Goal: Task Accomplishment & Management: Use online tool/utility

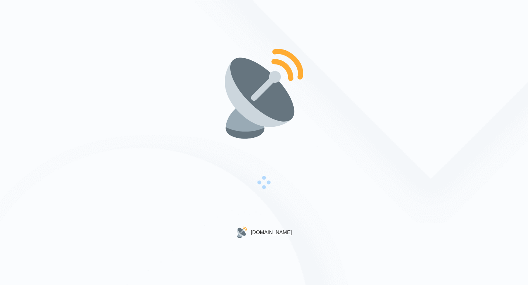
click at [231, 123] on img at bounding box center [264, 94] width 94 height 94
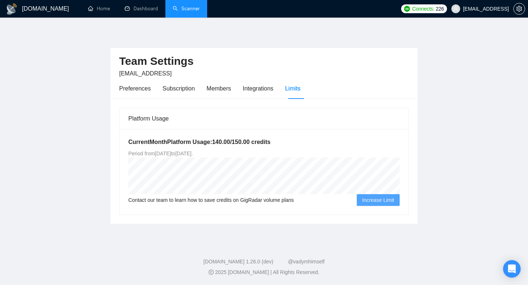
click at [191, 5] on link "Scanner" at bounding box center [186, 8] width 27 height 6
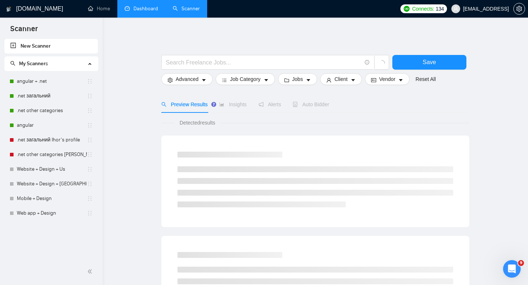
click at [139, 8] on link "Dashboard" at bounding box center [141, 8] width 33 height 6
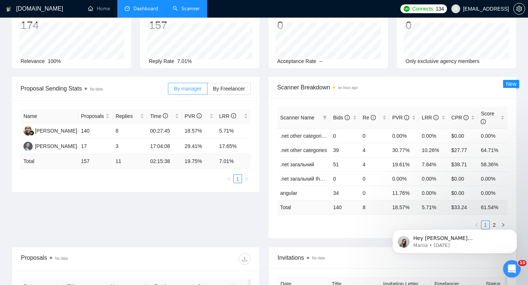
scroll to position [58, 0]
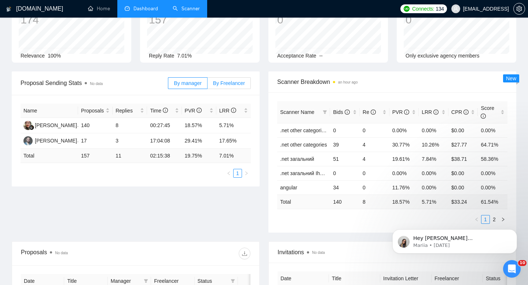
click at [227, 89] on label "By Freelancer" at bounding box center [229, 83] width 43 height 12
click at [208, 85] on input "By Freelancer" at bounding box center [208, 85] width 0 height 0
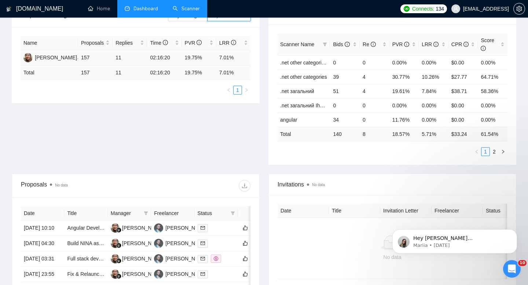
scroll to position [179, 0]
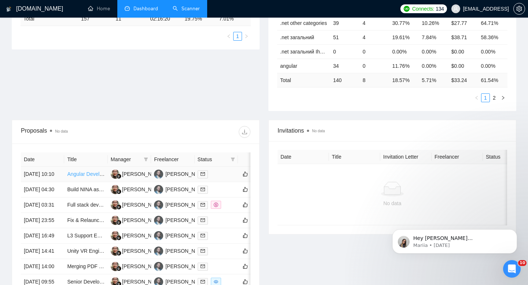
click at [86, 177] on link "Angular Developer 17 +" at bounding box center [94, 174] width 54 height 6
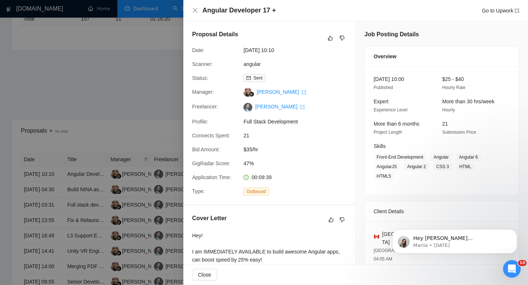
click at [92, 88] on div at bounding box center [264, 142] width 528 height 285
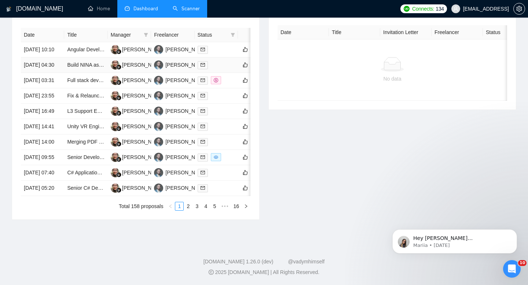
scroll to position [321, 0]
click at [77, 160] on link "Senior Developer to Migrate Symfony App to Django (Feature-Parity + Clean Archi…" at bounding box center [169, 157] width 204 height 6
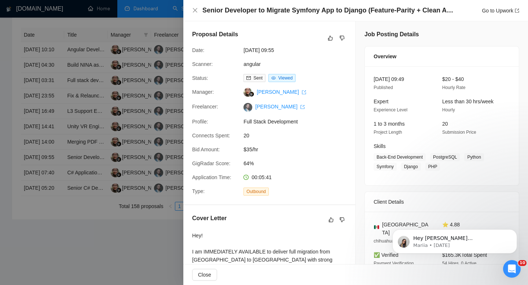
click at [140, 115] on div at bounding box center [264, 142] width 528 height 285
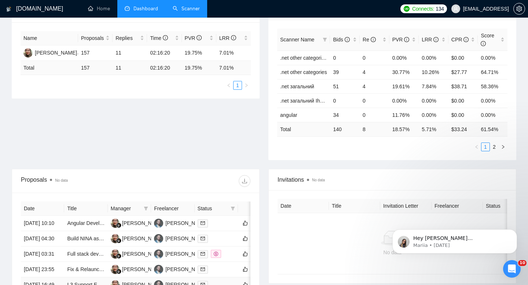
scroll to position [0, 0]
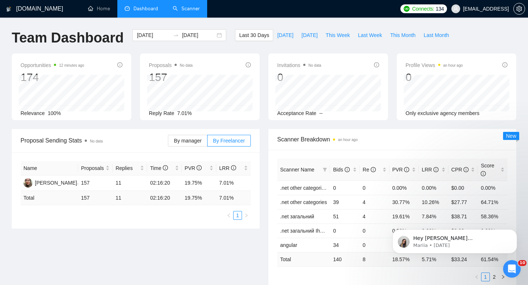
click at [190, 5] on link "Scanner" at bounding box center [186, 8] width 27 height 6
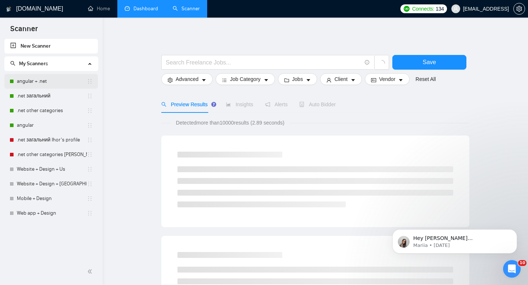
click at [28, 87] on link "angular + .net" at bounding box center [52, 81] width 70 height 15
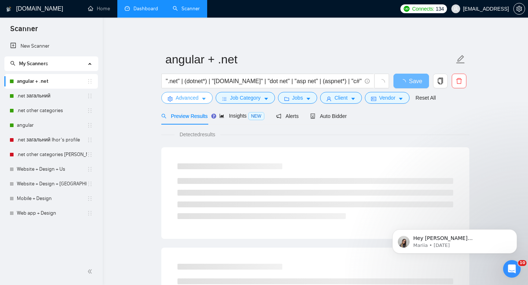
click at [191, 102] on button "Advanced" at bounding box center [186, 98] width 51 height 12
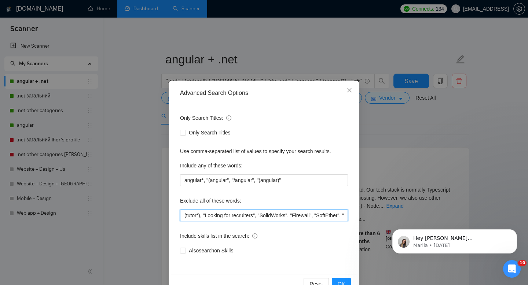
click at [249, 217] on input "(tutor*), "Looking for recruiters", "SolidWorks", "Firewall", "SoftEther", "Net…" at bounding box center [264, 216] width 168 height 12
click at [351, 91] on icon "close" at bounding box center [349, 90] width 6 height 6
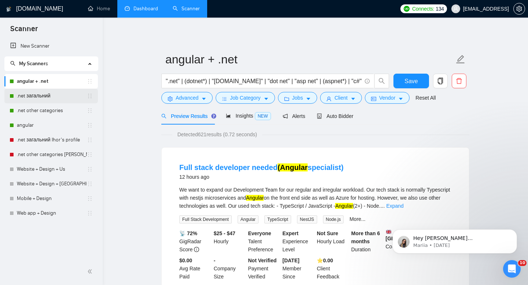
click at [29, 98] on link ".net загальний" at bounding box center [52, 96] width 70 height 15
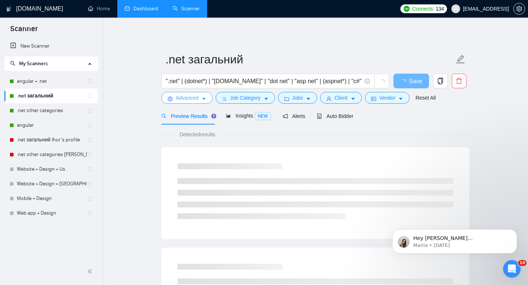
click at [187, 102] on span "Advanced" at bounding box center [187, 98] width 23 height 8
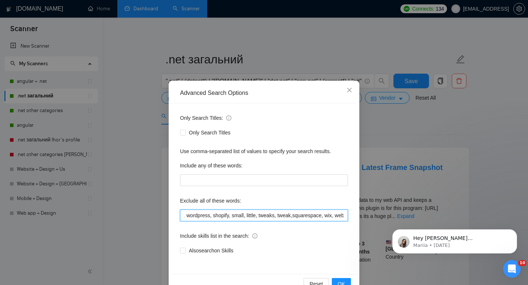
scroll to position [0, 1772]
drag, startPoint x: 184, startPoint y: 217, endPoint x: 358, endPoint y: 216, distance: 174.2
click at [358, 216] on div "Advanced Search Options Only Search Titles: Only Search Titles Use comma-separa…" at bounding box center [264, 189] width 191 height 216
click at [190, 215] on input "(tutor*), "Looking for recruiters", "SolidWorks", "Firewall", "SoftEther", "Net…" at bounding box center [264, 216] width 168 height 12
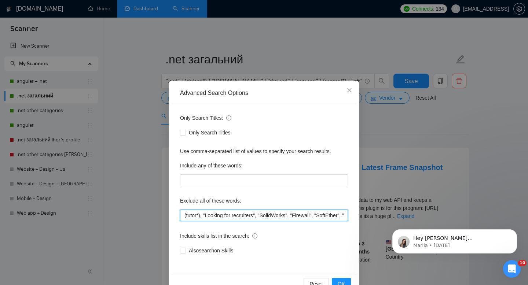
click at [181, 216] on input "(tutor*), "Looking for recruiters", "SolidWorks", "Firewall", "SoftEther", "Net…" at bounding box center [264, 216] width 168 height 12
paste input "Mobile Game Developer"
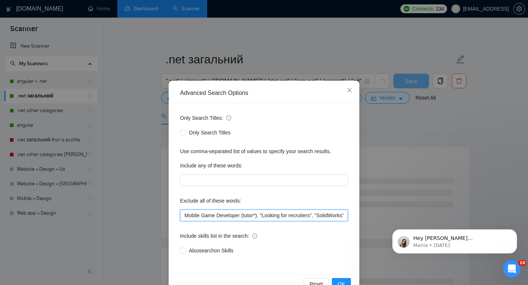
click at [261, 214] on input "Mobile Game Developer (tutor*), "Looking for recruiters", "SolidWorks", "Firewa…" at bounding box center [264, 216] width 168 height 12
click at [185, 216] on input "Mobile Game Developer (tutor*), "Looking for recruiters", "SolidWorks", "Firewa…" at bounding box center [264, 216] width 168 height 12
paste input """
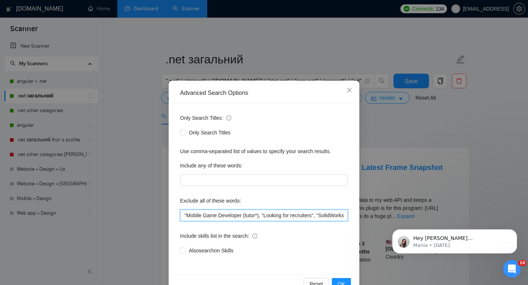
click at [185, 216] on input ""Mobile Game Developer (tutor*), "Looking for recruiters", "SolidWorks", "Firew…" at bounding box center [264, 216] width 168 height 12
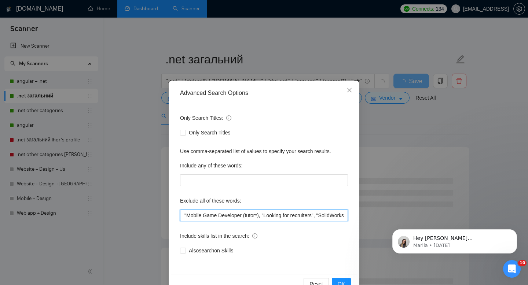
click at [186, 216] on input ""Mobile Game Developer (tutor*), "Looking for recruiters", "SolidWorks", "Firew…" at bounding box center [264, 216] width 168 height 12
click at [319, 214] on input ""Mobile Game Developer (tutor*), "Looking for recruiters", "SolidWorks", "Firew…" at bounding box center [264, 216] width 168 height 12
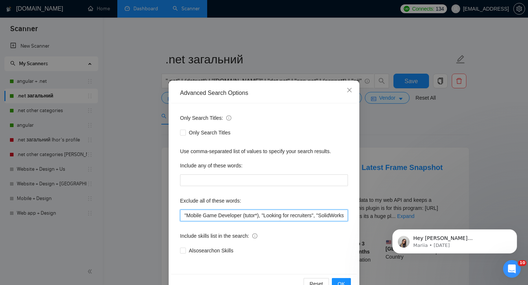
click at [243, 215] on input ""Mobile Game Developer (tutor*), "Looking for recruiters", "SolidWorks", "Firew…" at bounding box center [264, 216] width 168 height 12
paste input """
drag, startPoint x: 184, startPoint y: 215, endPoint x: 362, endPoint y: 222, distance: 178.0
click at [362, 222] on div "Advanced Search Options Only Search Titles: Only Search Titles Use comma-separa…" at bounding box center [264, 142] width 528 height 285
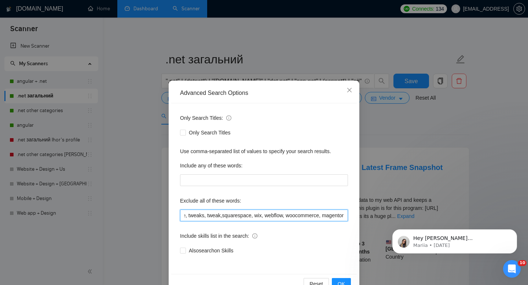
type input ""Mobile Game Developer", (tutor*), "Looking for recruiters", "SolidWorks", "Fir…"
click at [310, 229] on div "Only Search Titles: Only Search Titles Use comma-separated list of values to sp…" at bounding box center [264, 188] width 186 height 171
click at [341, 285] on span "OK" at bounding box center [341, 284] width 7 height 8
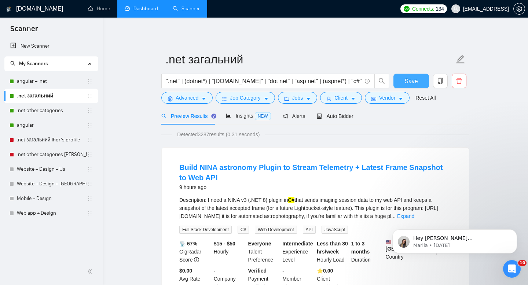
click at [409, 80] on span "Save" at bounding box center [410, 81] width 13 height 9
click at [51, 82] on link "angular + .net" at bounding box center [52, 81] width 70 height 15
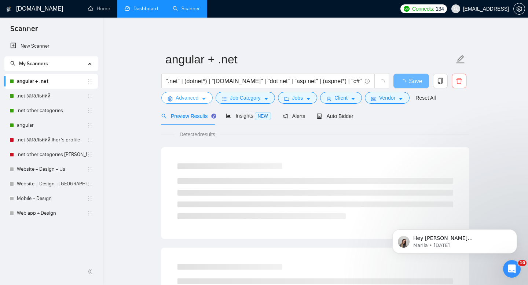
click at [187, 100] on span "Advanced" at bounding box center [187, 98] width 23 height 8
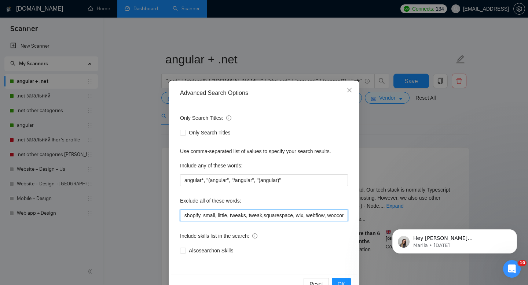
scroll to position [0, 1772]
drag, startPoint x: 563, startPoint y: 427, endPoint x: 403, endPoint y: 220, distance: 262.2
paste input ""Mobile Game Developer", (tutor*), "Looking for recruiters", "SolidWorks", "Fir…"
type input ""Mobile Game Developer", (tutor*), "Looking for recruiters", "SolidWorks", "Fir…"
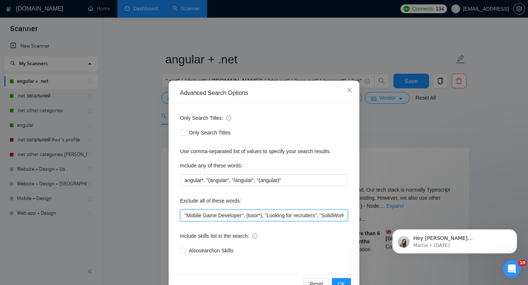
scroll to position [0, 1836]
click at [275, 217] on input ""Mobile Game Developer", (tutor*), "Looking for recruiters", "SolidWorks", "Fir…" at bounding box center [264, 216] width 168 height 12
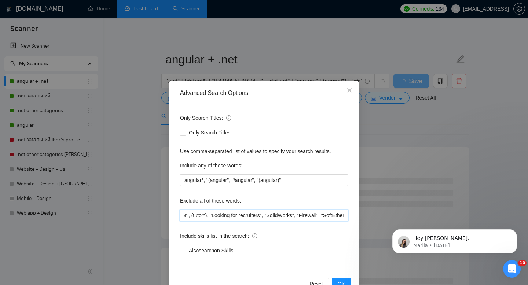
scroll to position [0, 0]
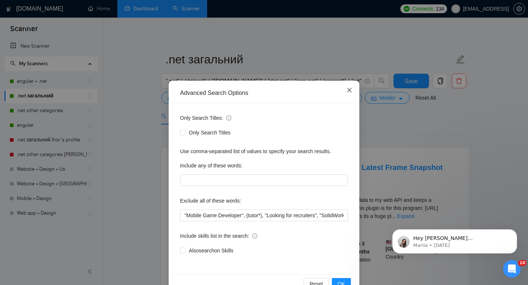
click at [348, 87] on span "Close" at bounding box center [350, 91] width 20 height 20
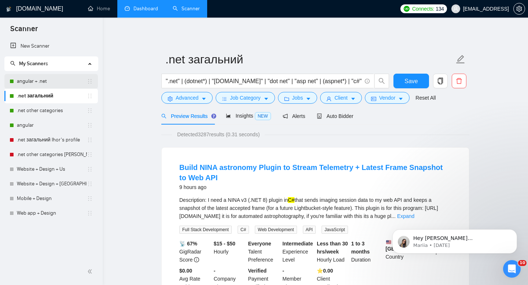
click at [44, 82] on link "angular + .net" at bounding box center [52, 81] width 70 height 15
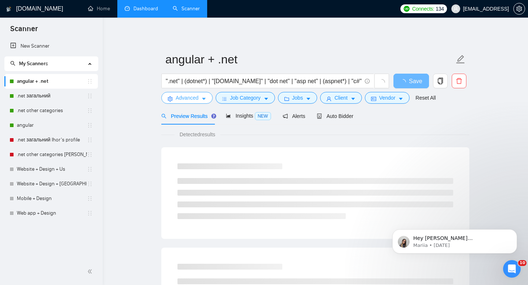
click at [195, 102] on button "Advanced" at bounding box center [186, 98] width 51 height 12
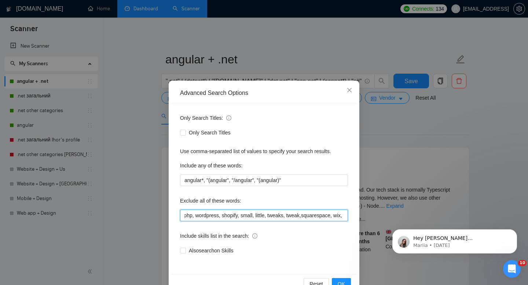
scroll to position [0, 1772]
drag, startPoint x: 566, startPoint y: 430, endPoint x: 383, endPoint y: 218, distance: 280.2
paste input ""Mobile Game Developer", (tutor*), "Looking for recruiters", "SolidWorks", "Fir…"
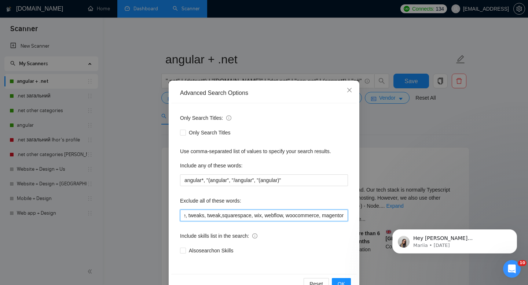
click at [290, 216] on input ""Mobile Game Developer", (tutor*), "Looking for recruiters", "SolidWorks", "Fir…" at bounding box center [264, 216] width 168 height 12
type input ""Mobile Game Developer", (tutor*), "Looking for recruiters", "SolidWorks", "Fir…"
click at [338, 281] on span "OK" at bounding box center [341, 284] width 7 height 8
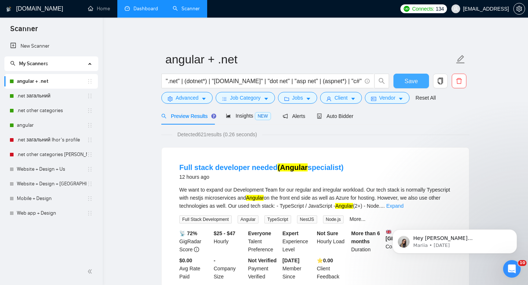
click at [420, 82] on button "Save" at bounding box center [411, 81] width 36 height 15
click at [49, 113] on link ".net other categories" at bounding box center [52, 110] width 70 height 15
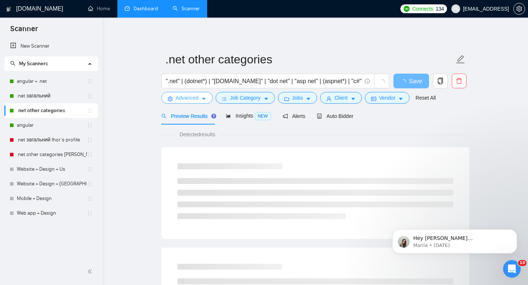
click at [181, 99] on span "Advanced" at bounding box center [187, 98] width 23 height 8
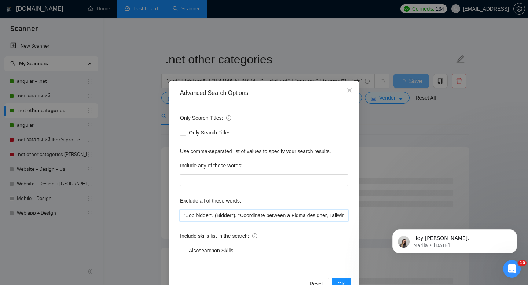
click at [185, 215] on input ""Job bidder", (Bidder*), "Coordinate between a Figma designer, Tailwind develop…" at bounding box center [264, 216] width 168 height 12
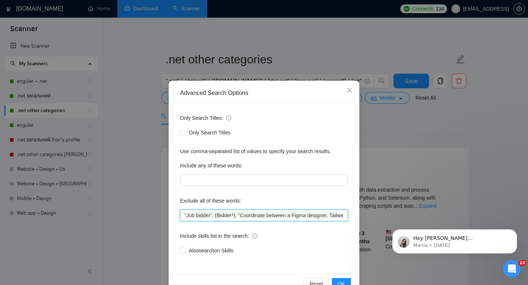
click at [185, 215] on input ""Job bidder", (Bidder*), "Coordinate between a Figma designer, Tailwind develop…" at bounding box center [264, 216] width 168 height 12
drag, startPoint x: 565, startPoint y: 429, endPoint x: 409, endPoint y: 224, distance: 258.0
paste input ""Mobile Game Developer", (tutor*), "Looking for recruiters", "SolidWorks", "Fir…"
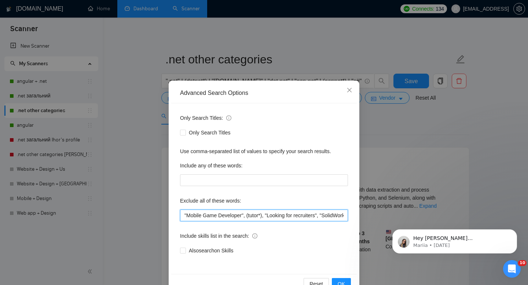
scroll to position [0, 1836]
click at [286, 216] on input ""Mobile Game Developer", (tutor*), "Looking for recruiters", "SolidWorks", "Fir…" at bounding box center [264, 216] width 168 height 12
type input ""Mobile Game Developer", (tutor*), "Looking for recruiters", "SolidWorks", "Fir…"
click at [340, 283] on span "OK" at bounding box center [341, 284] width 7 height 8
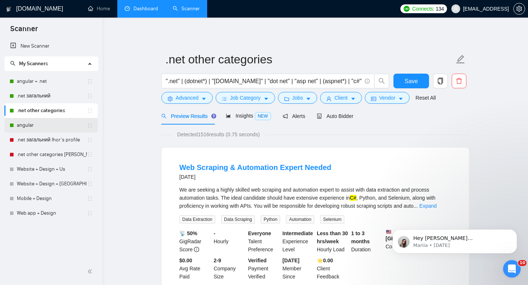
click at [56, 123] on link "angular" at bounding box center [52, 125] width 70 height 15
click at [418, 79] on button "Save" at bounding box center [411, 81] width 36 height 15
click at [181, 102] on span "Advanced" at bounding box center [187, 98] width 23 height 8
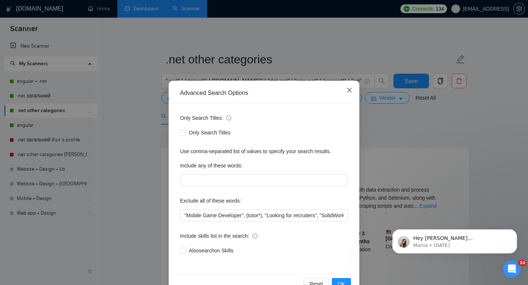
click at [353, 88] on span "Close" at bounding box center [350, 91] width 20 height 20
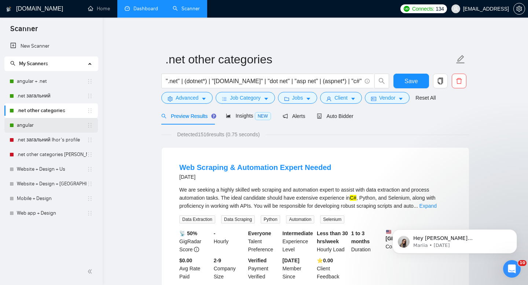
click at [70, 125] on link "angular" at bounding box center [52, 125] width 70 height 15
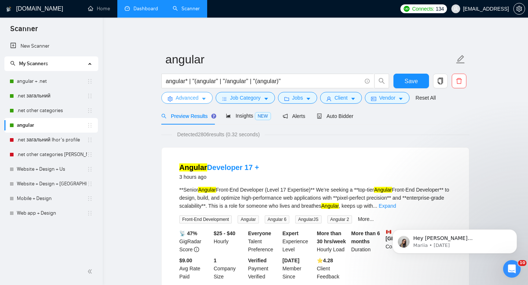
click at [188, 99] on span "Advanced" at bounding box center [187, 98] width 23 height 8
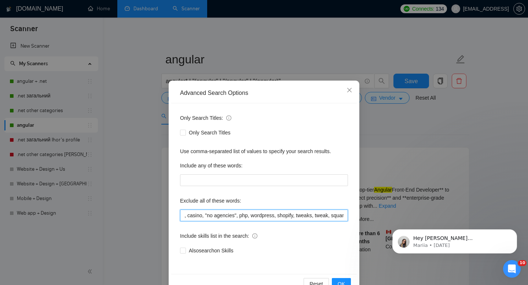
scroll to position [0, 892]
drag, startPoint x: 184, startPoint y: 212, endPoint x: 377, endPoint y: 219, distance: 193.3
click at [377, 219] on div "Advanced Search Options Only Search Titles: Only Search Titles Use comma-separa…" at bounding box center [264, 142] width 528 height 285
paste input ""Mobile Game Developer", (tutor*), "Looking for recruiters", "SolidWorks", "Fir…"
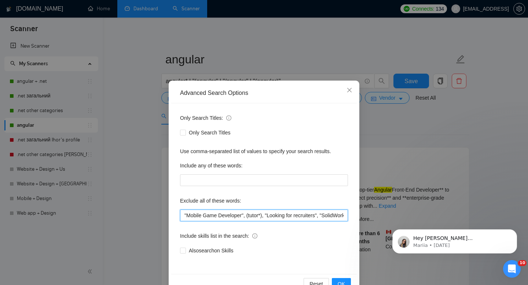
scroll to position [0, 1836]
click at [326, 216] on input ""Mobile Game Developer", (tutor*), "Looking for recruiters", "SolidWorks", "Fir…" at bounding box center [264, 216] width 168 height 12
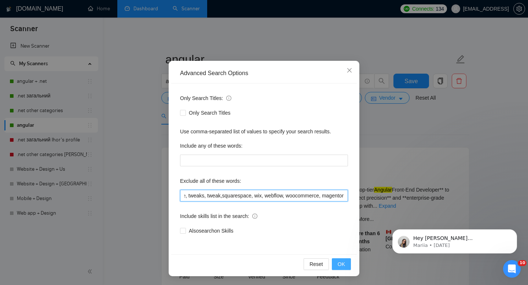
type input ""Mobile Game Developer", (tutor*), "Looking for recruiters", "SolidWorks", "Fir…"
click at [344, 267] on span "OK" at bounding box center [341, 264] width 7 height 8
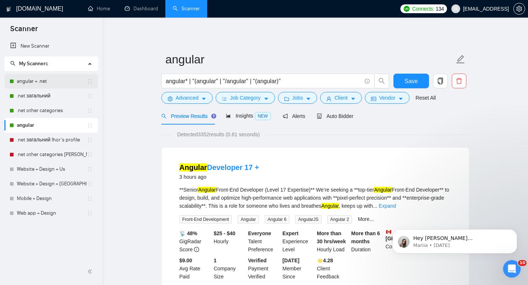
click at [47, 79] on link "angular + .net" at bounding box center [52, 81] width 70 height 15
click at [404, 89] on div "Save" at bounding box center [411, 83] width 38 height 18
click at [404, 85] on button "Save" at bounding box center [411, 81] width 36 height 15
click at [62, 81] on link "angular + .net" at bounding box center [52, 81] width 70 height 15
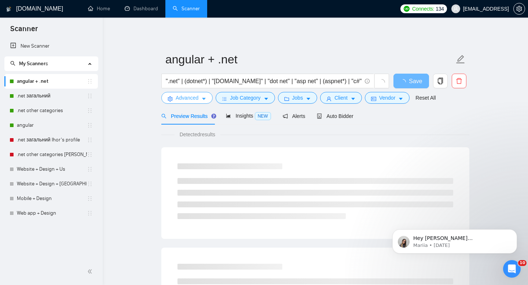
click at [184, 100] on span "Advanced" at bounding box center [187, 98] width 23 height 8
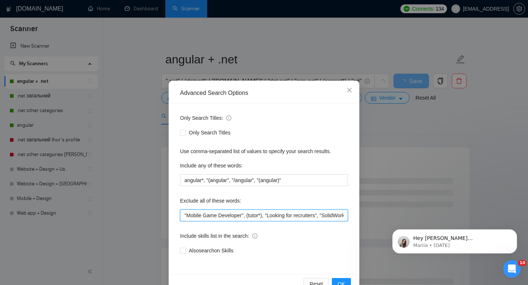
click at [183, 213] on input ""Mobile Game Developer", (tutor*), "Looking for recruiters", "SolidWorks", "Fir…" at bounding box center [264, 216] width 168 height 12
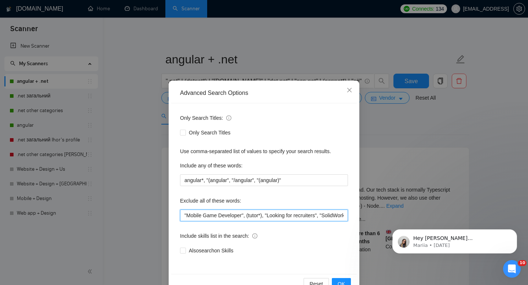
paste input "Unity VR Engineer ("
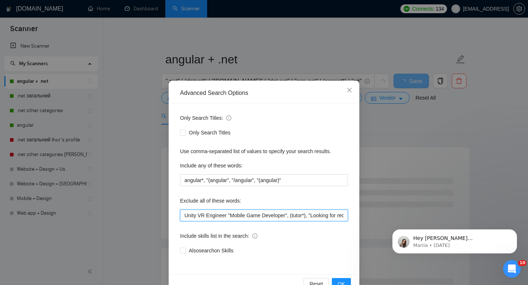
click at [228, 216] on input "Unity VR Engineer "Mobile Game Developer", (tutor*), "Looking for recruiters", …" at bounding box center [264, 216] width 168 height 12
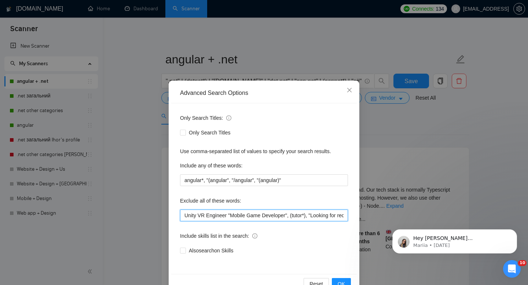
click at [184, 217] on input "Unity VR Engineer "Mobile Game Developer", (tutor*), "Looking for recruiters", …" at bounding box center [264, 216] width 168 height 12
paste input """
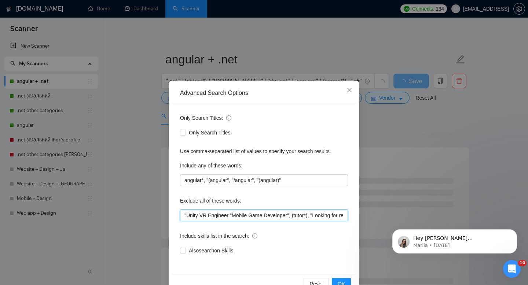
click at [291, 215] on input ""Unity VR Engineer "Mobile Game Developer", (tutor*), "Looking for recruiters",…" at bounding box center [264, 216] width 168 height 12
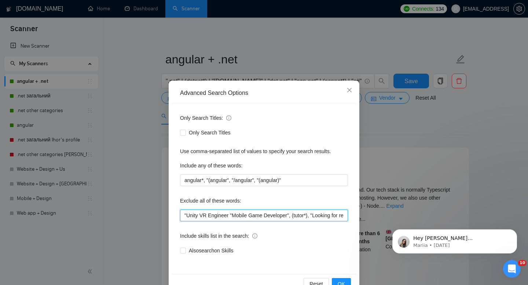
click at [230, 215] on input ""Unity VR Engineer "Mobile Game Developer", (tutor*), "Looking for recruiters",…" at bounding box center [264, 216] width 168 height 12
click at [229, 216] on input ""Unity VR Engineer "Mobile Game Developer", (tutor*), "Looking for recruiters",…" at bounding box center [264, 216] width 168 height 12
paste input """
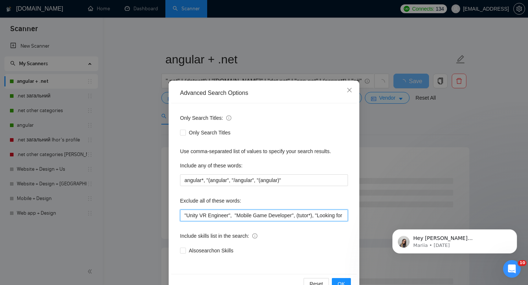
drag, startPoint x: 234, startPoint y: 217, endPoint x: 181, endPoint y: 215, distance: 53.6
click at [181, 215] on input ""Unity VR Engineer", "Mobile Game Developer", (tutor*), "Looking for recruiters…" at bounding box center [264, 216] width 168 height 12
type input ""Unity VR Engineer", "Mobile Game Developer", (tutor*), "Looking for recruiters…"
click at [293, 248] on div "Also search on Skills" at bounding box center [264, 251] width 168 height 8
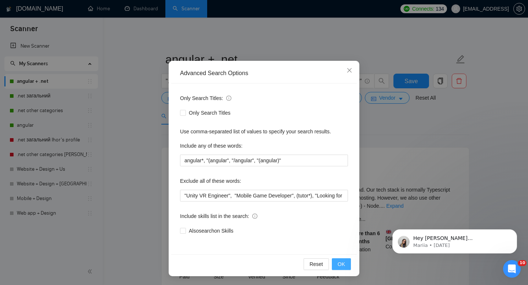
click at [340, 267] on span "OK" at bounding box center [341, 264] width 7 height 8
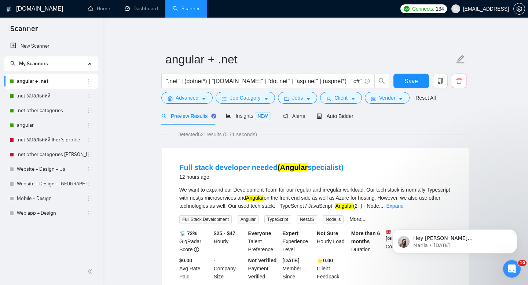
scroll to position [0, 0]
click at [404, 81] on button "Save" at bounding box center [411, 81] width 36 height 15
click at [26, 94] on link ".net загальний" at bounding box center [52, 96] width 70 height 15
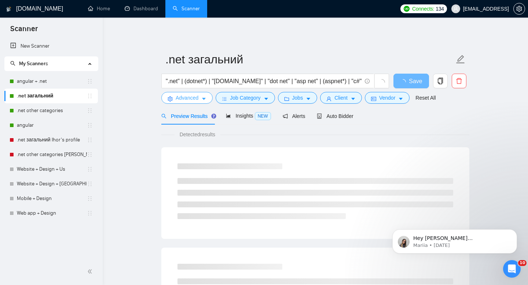
click at [193, 98] on span "Advanced" at bounding box center [187, 98] width 23 height 8
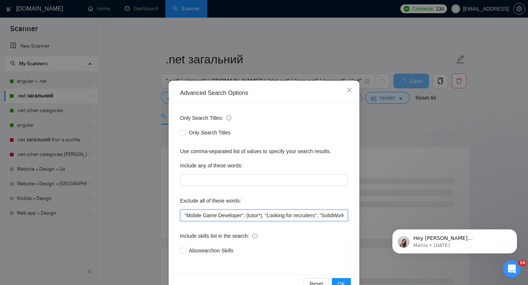
click at [181, 216] on input ""Mobile Game Developer", (tutor*), "Looking for recruiters", "SolidWorks", "Fir…" at bounding box center [264, 216] width 168 height 12
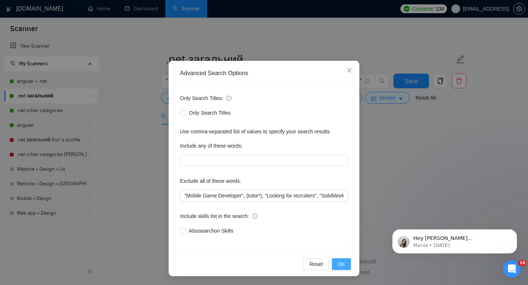
click at [340, 265] on span "OK" at bounding box center [341, 264] width 7 height 8
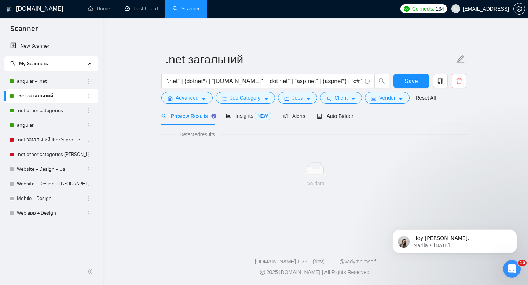
scroll to position [0, 0]
click at [397, 82] on button "Save" at bounding box center [411, 81] width 36 height 15
click at [37, 110] on link ".net other categories" at bounding box center [52, 110] width 70 height 15
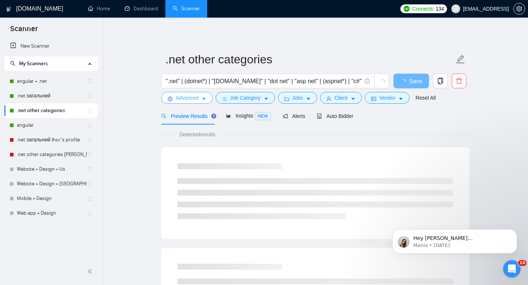
click at [187, 95] on span "Advanced" at bounding box center [187, 98] width 23 height 8
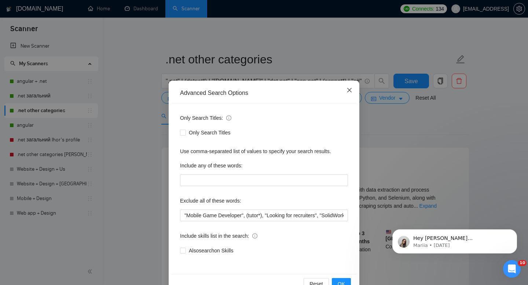
click at [349, 88] on icon "close" at bounding box center [349, 90] width 6 height 6
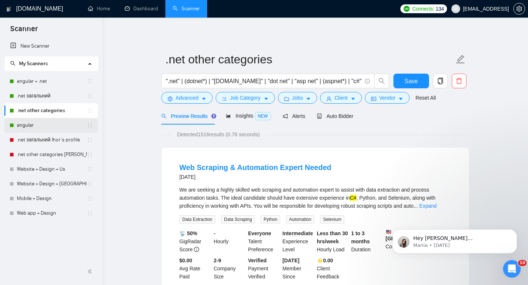
click at [27, 121] on link "angular" at bounding box center [52, 125] width 70 height 15
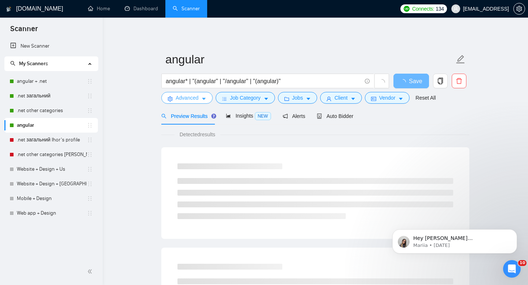
click at [181, 98] on span "Advanced" at bounding box center [187, 98] width 23 height 8
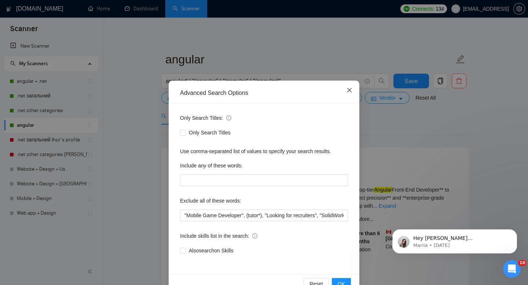
click at [345, 89] on span "Close" at bounding box center [350, 91] width 20 height 20
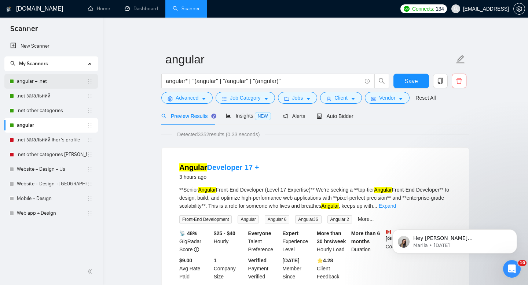
click at [26, 84] on link "angular + .net" at bounding box center [52, 81] width 70 height 15
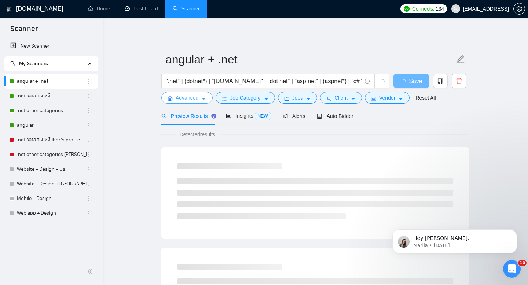
click at [189, 95] on span "Advanced" at bounding box center [187, 98] width 23 height 8
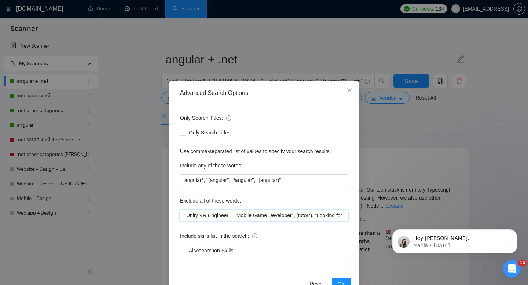
drag, startPoint x: 233, startPoint y: 215, endPoint x: 178, endPoint y: 216, distance: 55.4
click at [178, 216] on div "Only Search Titles: Only Search Titles Use comma-separated list of values to sp…" at bounding box center [264, 188] width 186 height 171
click at [234, 216] on input ""Unity VR Engineer", "Mobile Game Developer", (tutor*), "Looking for recruiters…" at bounding box center [264, 216] width 168 height 12
click at [235, 216] on input ""Unity VR Engineer", "Mobile Game Developer", (tutor*), "Looking for recruiters…" at bounding box center [264, 216] width 168 height 12
click at [350, 93] on icon "close" at bounding box center [349, 90] width 6 height 6
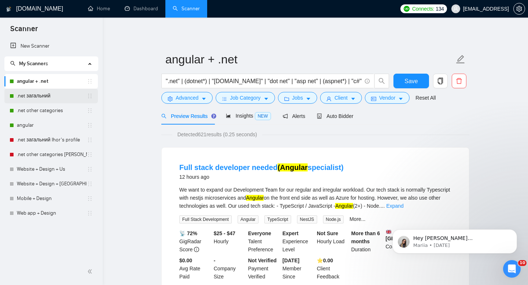
click at [41, 102] on link ".net загальний" at bounding box center [52, 96] width 70 height 15
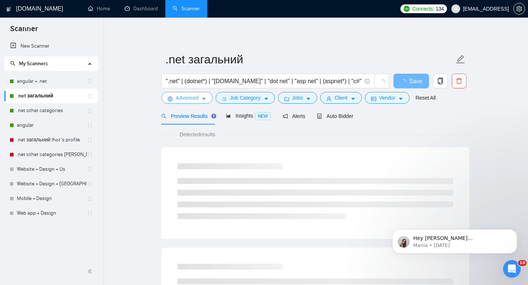
click at [185, 96] on span "Advanced" at bounding box center [187, 98] width 23 height 8
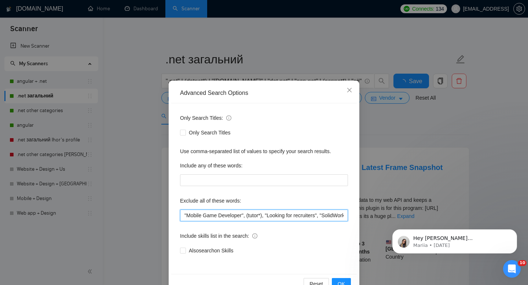
click at [184, 215] on input ""Mobile Game Developer", (tutor*), "Looking for recruiters", "SolidWorks", "Fir…" at bounding box center [264, 216] width 168 height 12
paste input ""Unity VR Engineer","
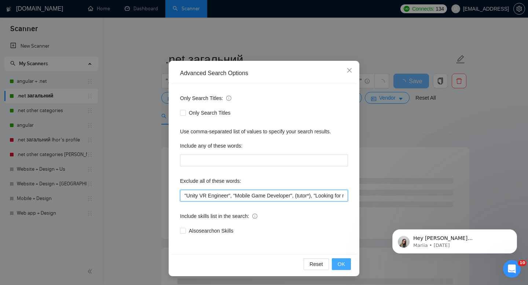
type input ""Unity VR Engineer", "Mobile Game Developer", (tutor*), "Looking for recruiters…"
click at [344, 263] on span "OK" at bounding box center [341, 264] width 7 height 8
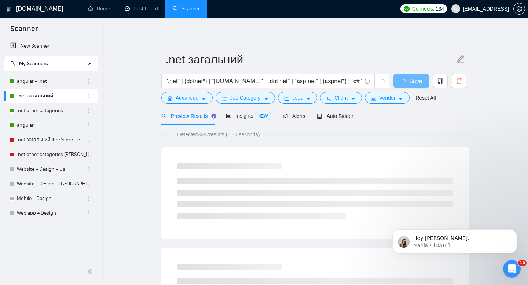
scroll to position [0, 0]
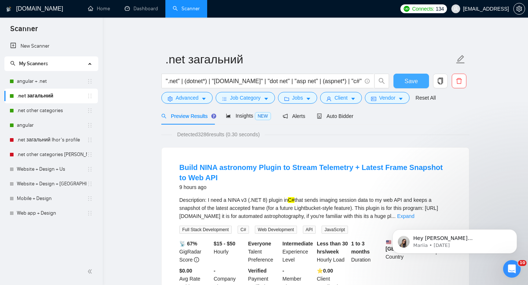
click at [412, 81] on span "Save" at bounding box center [410, 81] width 13 height 9
click at [59, 107] on link ".net other categories" at bounding box center [52, 110] width 70 height 15
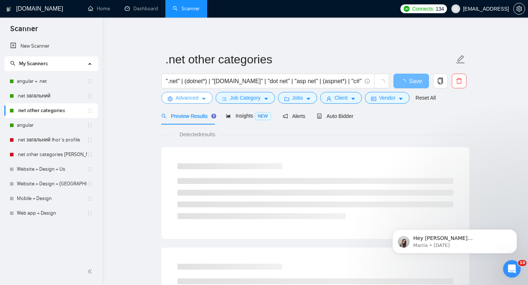
click at [191, 96] on span "Advanced" at bounding box center [187, 98] width 23 height 8
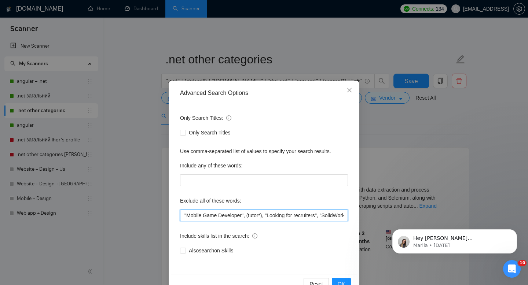
click at [184, 214] on input ""Mobile Game Developer", (tutor*), "Looking for recruiters", "SolidWorks", "Fir…" at bounding box center [264, 216] width 168 height 12
paste input ""Unity VR Engineer","
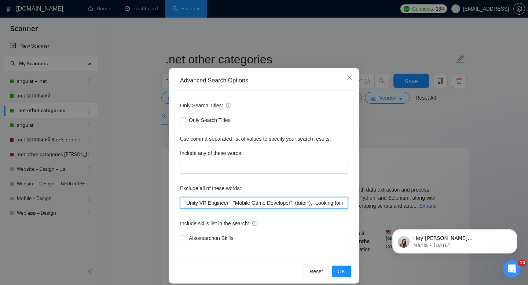
scroll to position [20, 0]
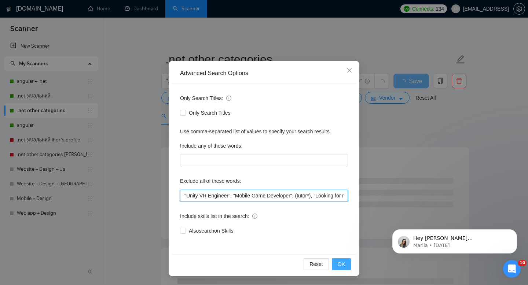
type input ""Unity VR Engineer", "Mobile Game Developer", (tutor*), "Looking for recruiters…"
click at [338, 265] on span "OK" at bounding box center [341, 264] width 7 height 8
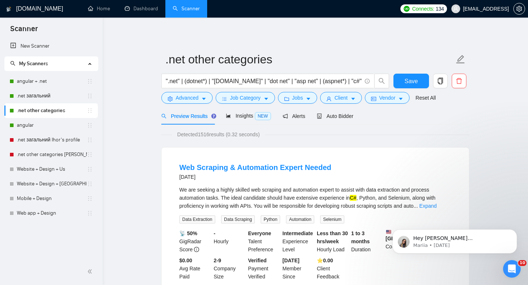
scroll to position [0, 0]
click at [407, 78] on span "Save" at bounding box center [410, 81] width 13 height 9
click at [30, 128] on link "angular" at bounding box center [52, 125] width 70 height 15
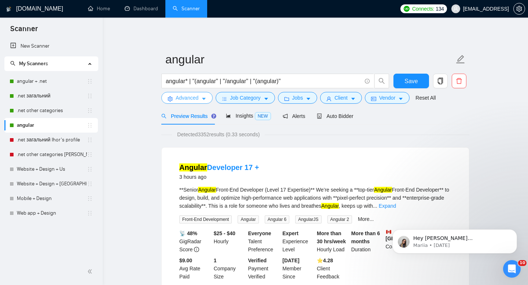
click at [194, 101] on span "Advanced" at bounding box center [187, 98] width 23 height 8
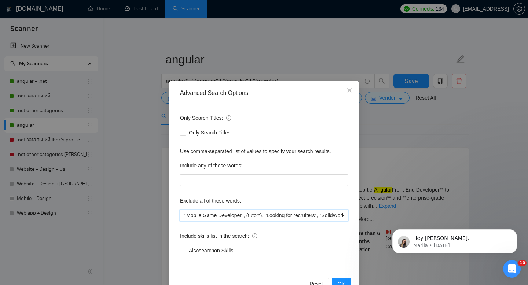
click at [184, 214] on input ""Mobile Game Developer", (tutor*), "Looking for recruiters", "SolidWorks", "Fir…" at bounding box center [264, 216] width 168 height 12
paste input ""Unity VR Engineer","
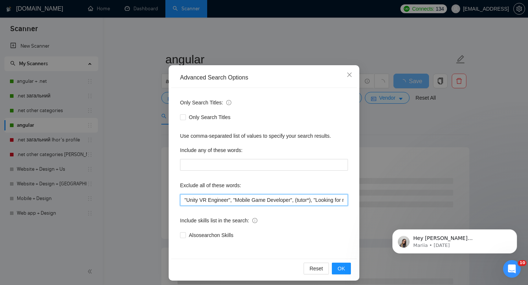
scroll to position [20, 0]
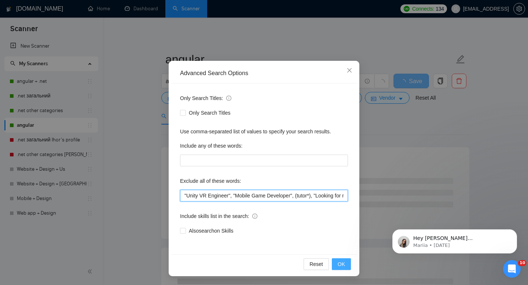
type input ""Unity VR Engineer", "Mobile Game Developer", (tutor*), "Looking for recruiters…"
click at [339, 261] on span "OK" at bounding box center [341, 264] width 7 height 8
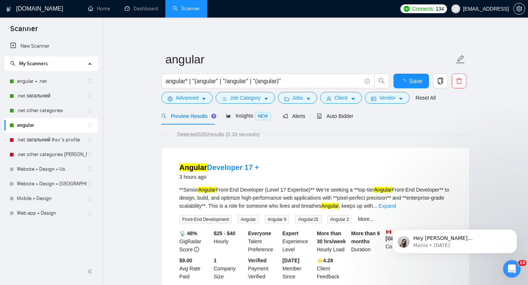
scroll to position [0, 0]
click at [414, 78] on span "Save" at bounding box center [410, 81] width 13 height 9
click at [187, 97] on span "Advanced" at bounding box center [187, 98] width 23 height 8
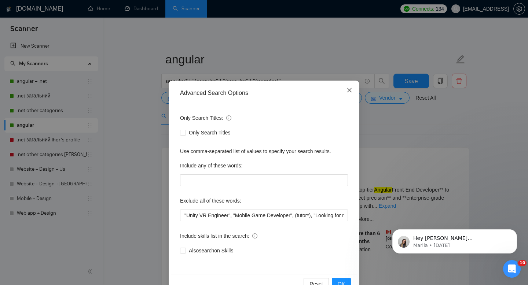
click at [352, 87] on span "Close" at bounding box center [350, 91] width 20 height 20
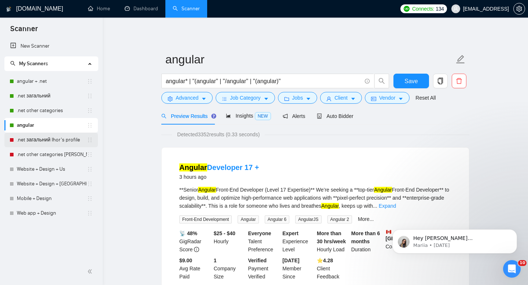
click at [34, 134] on link ".net загальний Ihor's profile" at bounding box center [52, 140] width 70 height 15
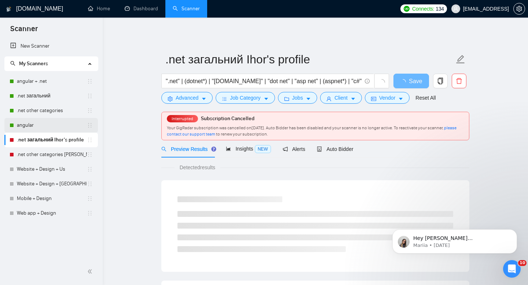
click at [36, 127] on link "angular" at bounding box center [52, 125] width 70 height 15
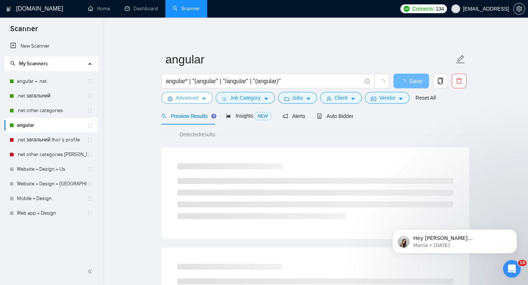
click at [184, 97] on span "Advanced" at bounding box center [187, 98] width 23 height 8
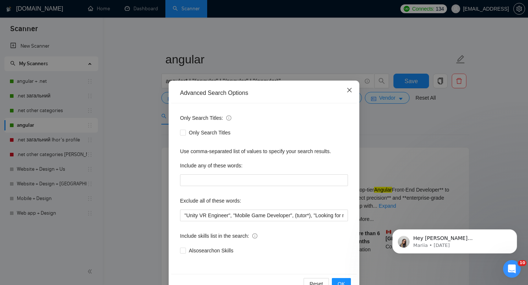
click at [348, 93] on icon "close" at bounding box center [349, 90] width 6 height 6
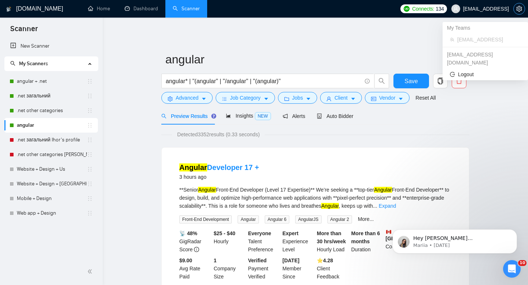
click at [517, 8] on icon "setting" at bounding box center [519, 9] width 6 height 6
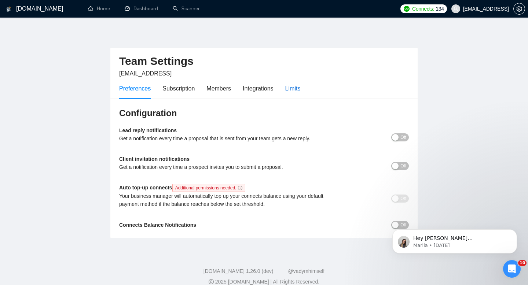
click at [292, 89] on div "Limits" at bounding box center [292, 88] width 15 height 9
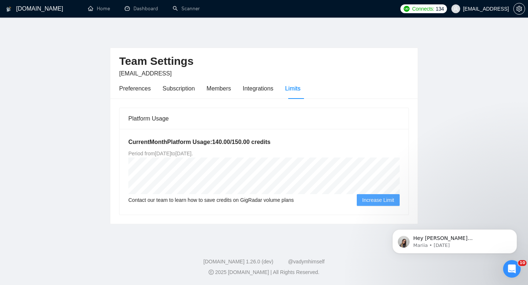
click at [55, 11] on div "[DOMAIN_NAME]" at bounding box center [36, 9] width 60 height 18
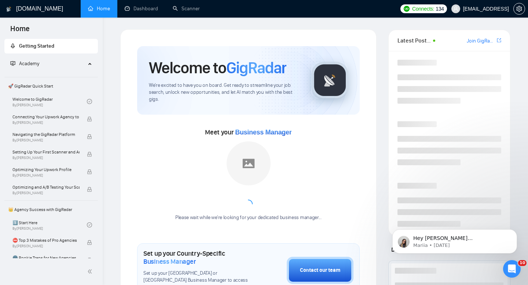
click at [45, 11] on h1 "[DOMAIN_NAME]" at bounding box center [39, 9] width 47 height 18
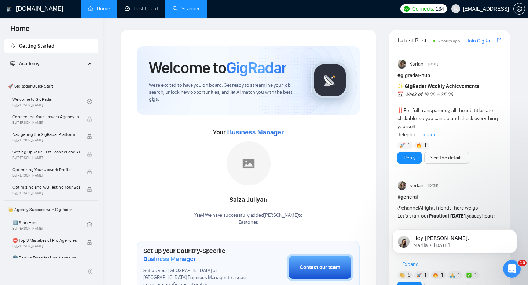
click at [182, 5] on link "Scanner" at bounding box center [186, 8] width 27 height 6
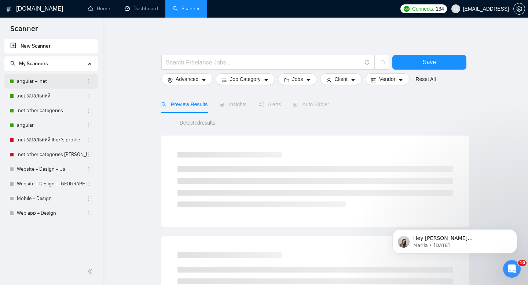
click at [41, 80] on link "angular + .net" at bounding box center [52, 81] width 70 height 15
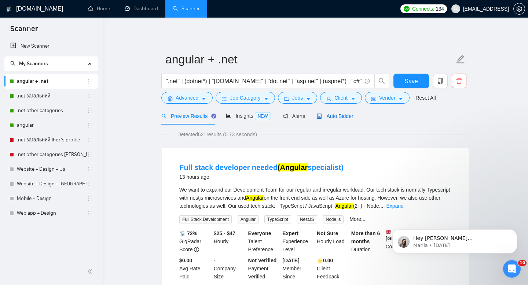
click at [340, 117] on span "Auto Bidder" at bounding box center [335, 116] width 36 height 6
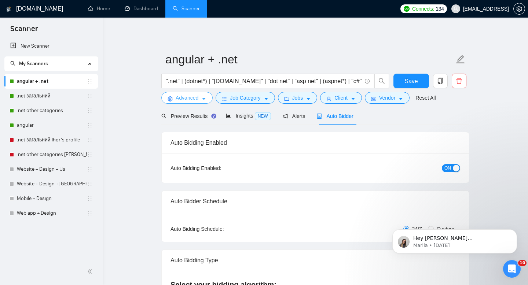
click at [186, 100] on span "Advanced" at bounding box center [187, 98] width 23 height 8
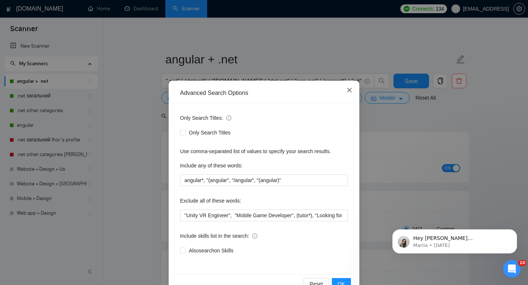
click at [351, 90] on icon "close" at bounding box center [349, 90] width 6 height 6
